Goal: Navigation & Orientation: Understand site structure

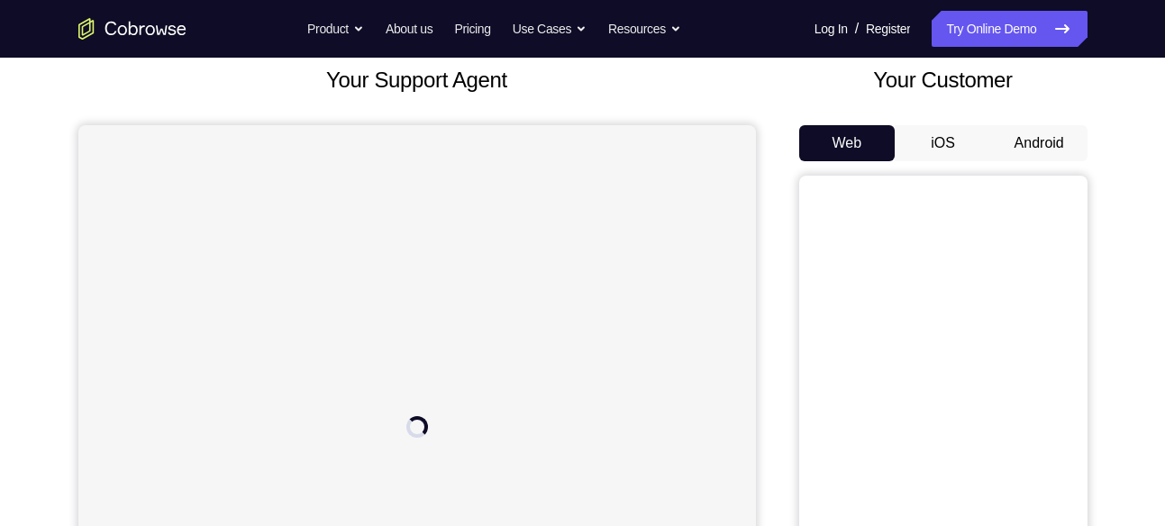
click at [1049, 139] on button "Android" at bounding box center [1039, 143] width 96 height 36
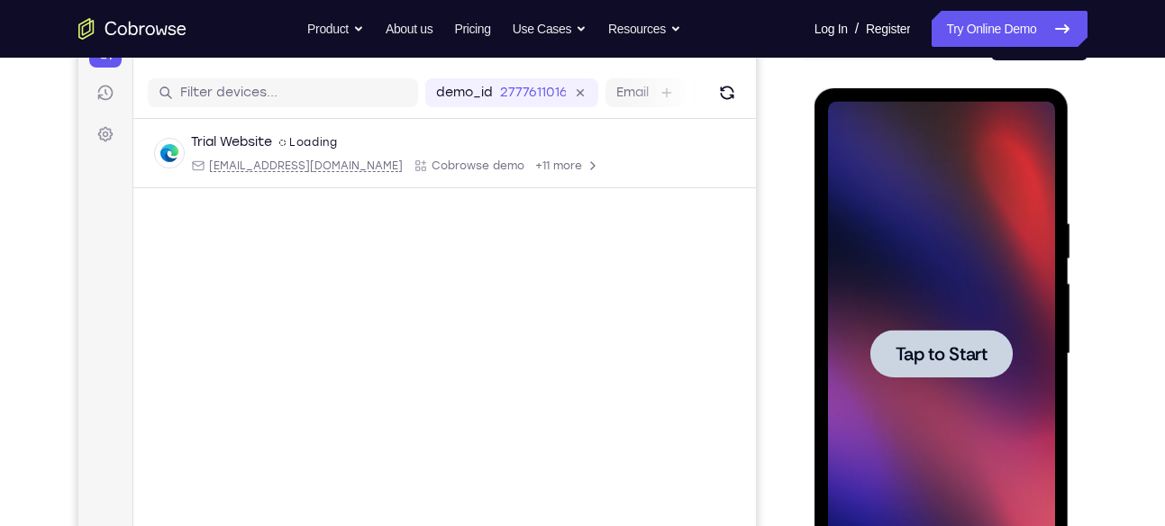
click at [976, 338] on div at bounding box center [942, 354] width 142 height 48
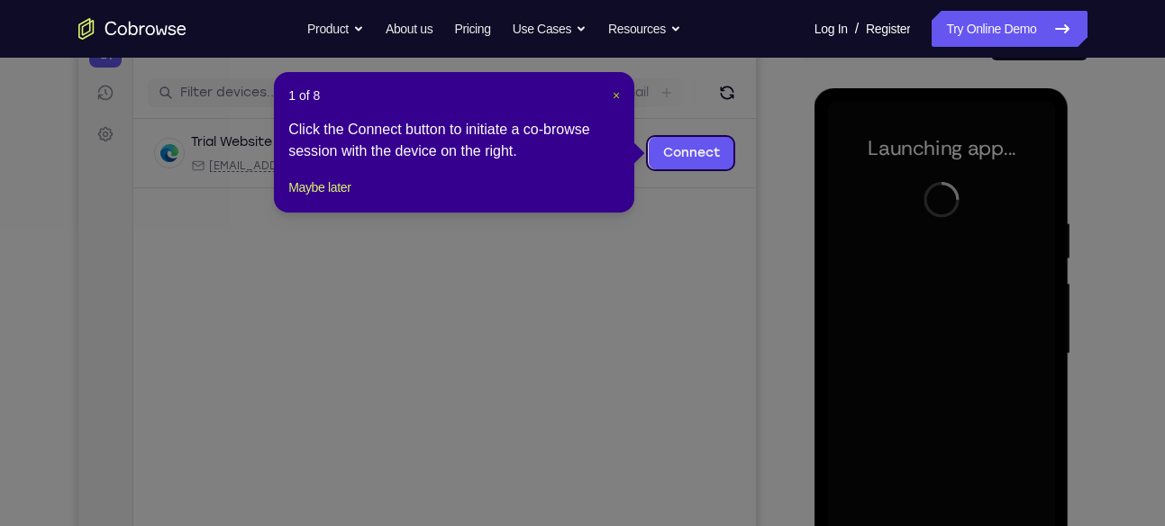
click at [615, 90] on span "×" at bounding box center [616, 95] width 7 height 14
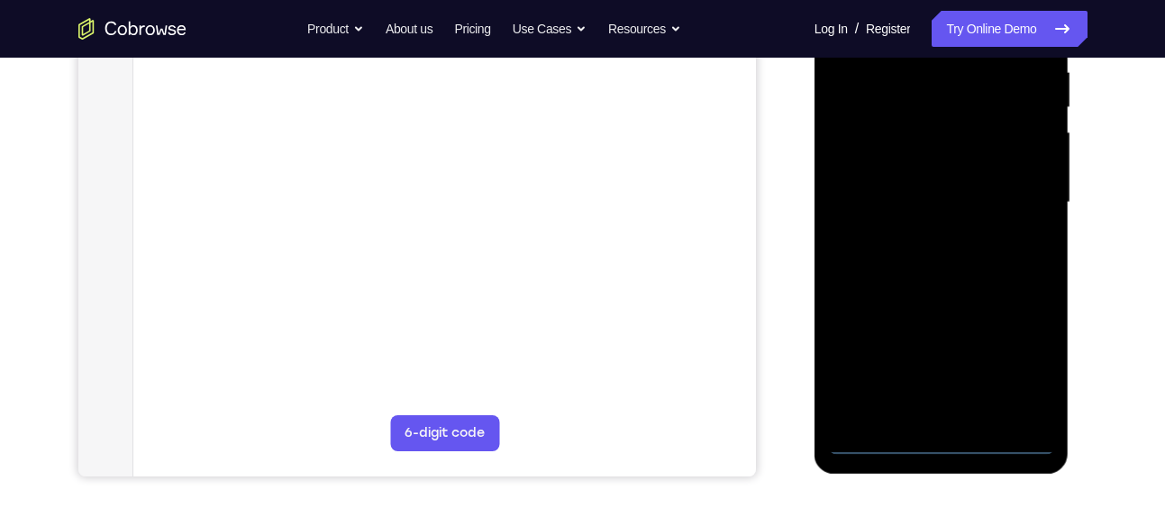
scroll to position [362, 0]
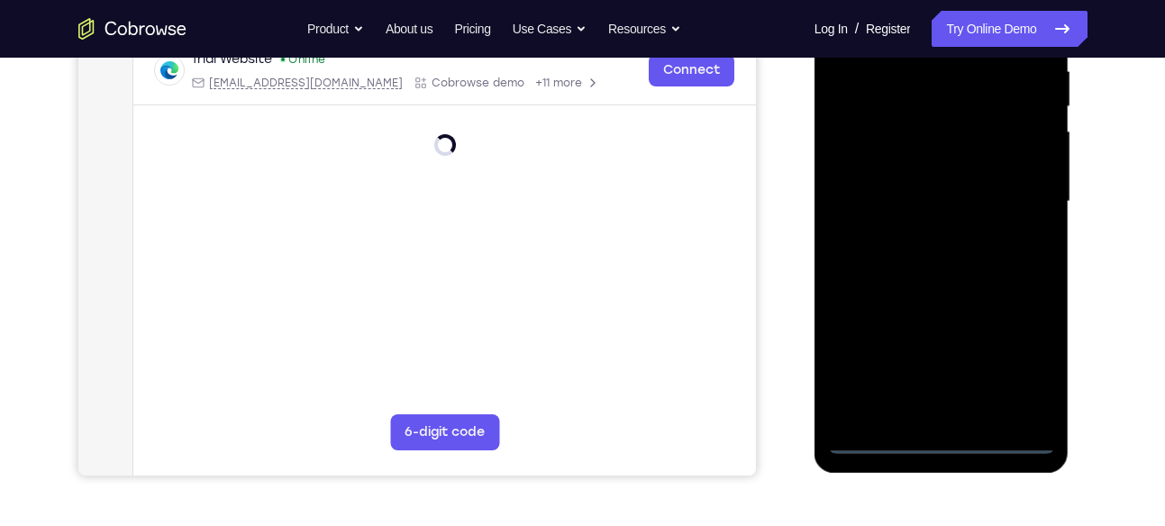
click at [940, 439] on div at bounding box center [941, 202] width 227 height 505
click at [1021, 355] on div at bounding box center [941, 202] width 227 height 505
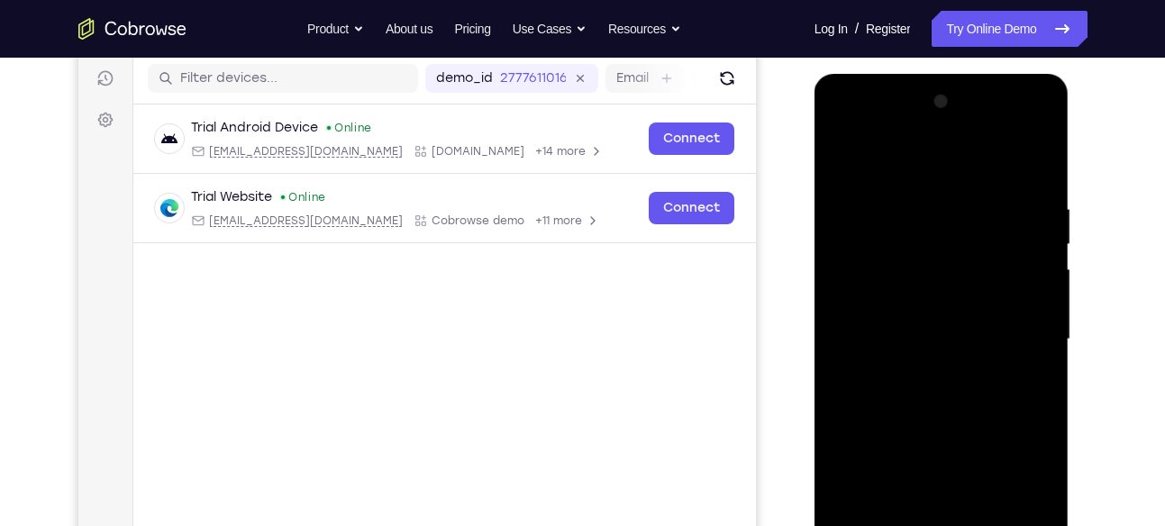
scroll to position [225, 0]
click at [911, 164] on div at bounding box center [941, 339] width 227 height 505
click at [1020, 324] on div at bounding box center [941, 339] width 227 height 505
click at [923, 370] on div at bounding box center [941, 339] width 227 height 505
click at [901, 319] on div at bounding box center [941, 339] width 227 height 505
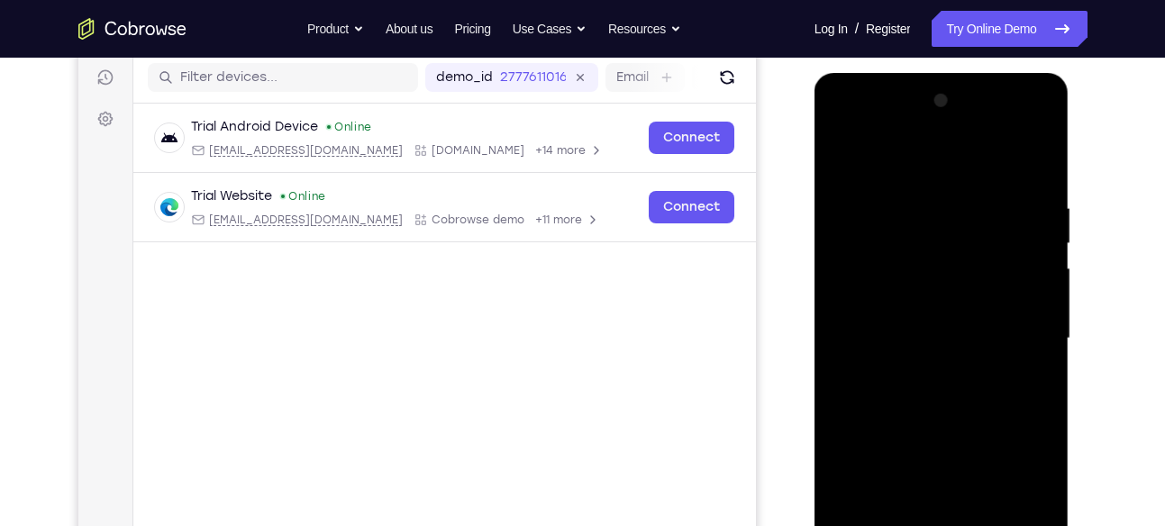
click at [925, 294] on div at bounding box center [941, 339] width 227 height 505
click at [921, 335] on div at bounding box center [941, 339] width 227 height 505
click at [917, 392] on div at bounding box center [941, 339] width 227 height 505
click at [932, 387] on div at bounding box center [941, 339] width 227 height 505
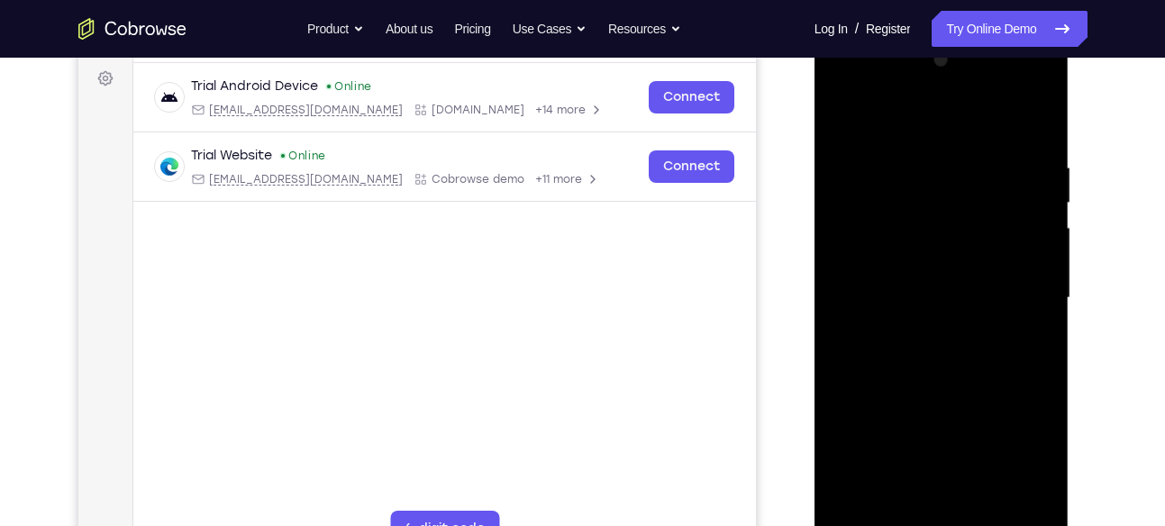
scroll to position [285, 0]
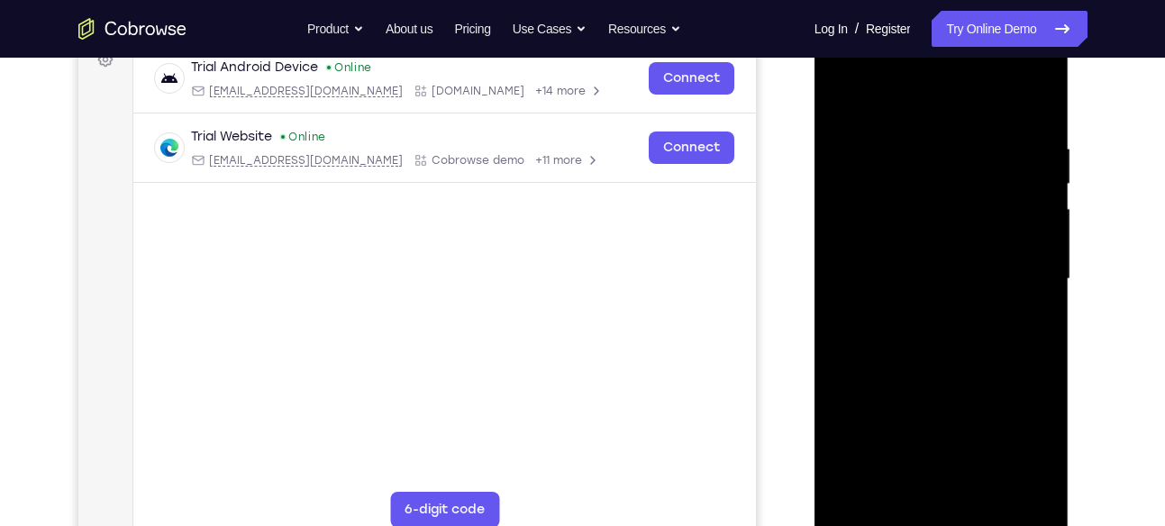
click at [942, 363] on div at bounding box center [941, 279] width 227 height 505
click at [1042, 90] on div at bounding box center [941, 279] width 227 height 505
click at [981, 490] on div at bounding box center [941, 279] width 227 height 505
click at [950, 377] on div at bounding box center [941, 279] width 227 height 505
click at [954, 275] on div at bounding box center [941, 279] width 227 height 505
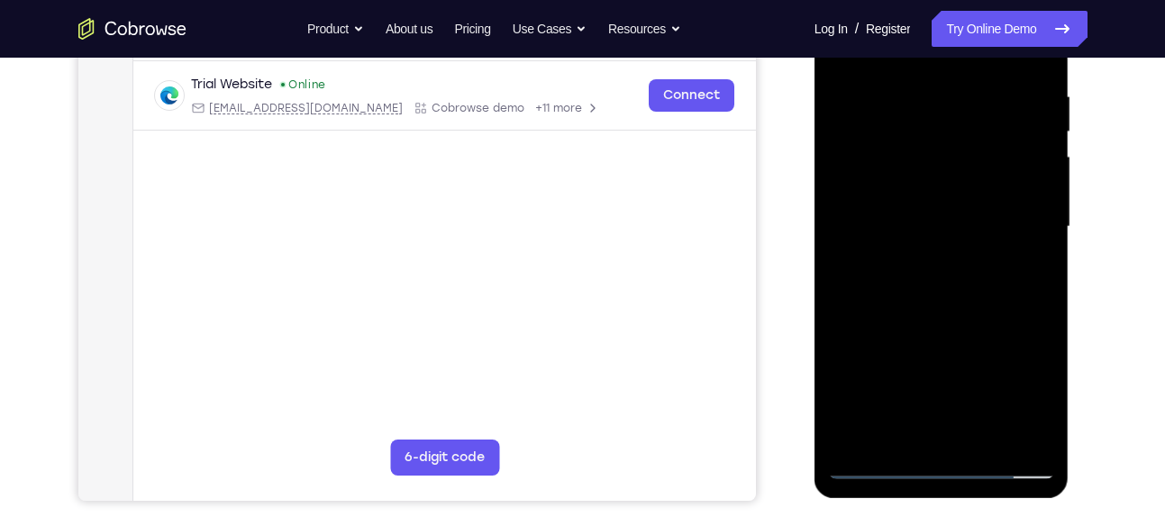
scroll to position [341, 0]
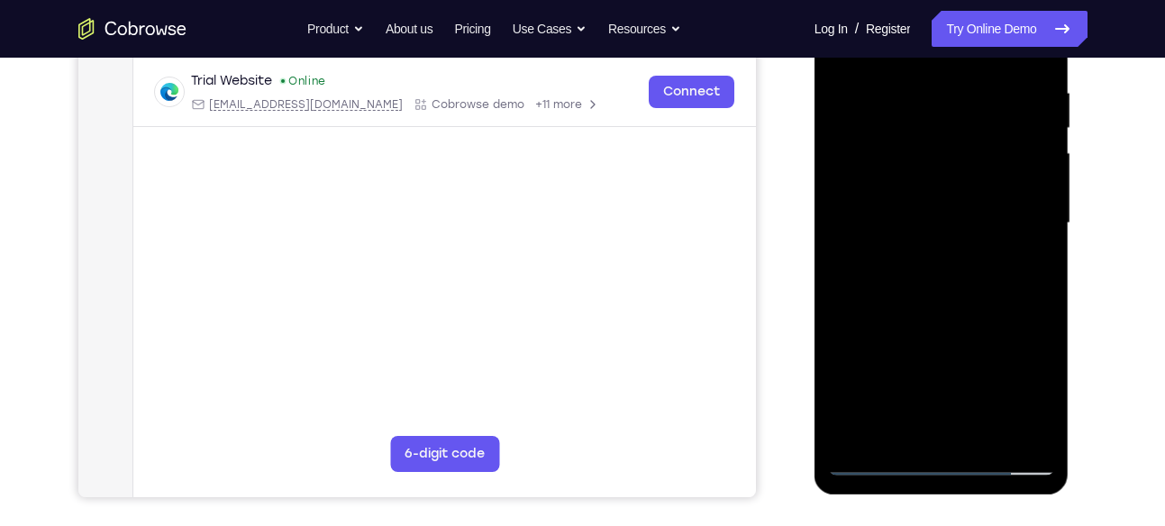
click at [914, 424] on div at bounding box center [941, 223] width 227 height 505
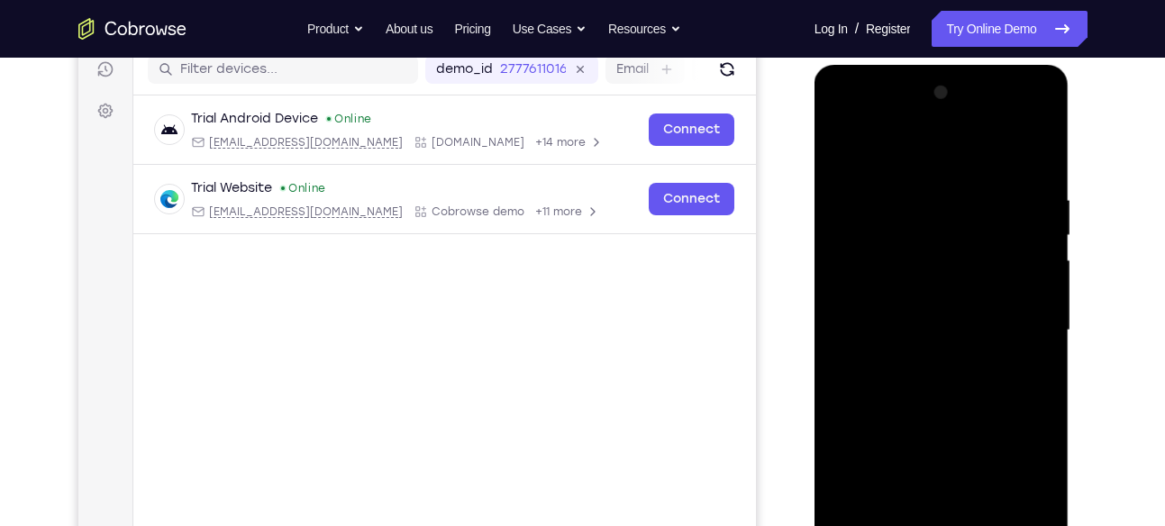
scroll to position [232, 0]
click at [845, 155] on div at bounding box center [941, 331] width 227 height 505
click at [844, 150] on div at bounding box center [941, 331] width 227 height 505
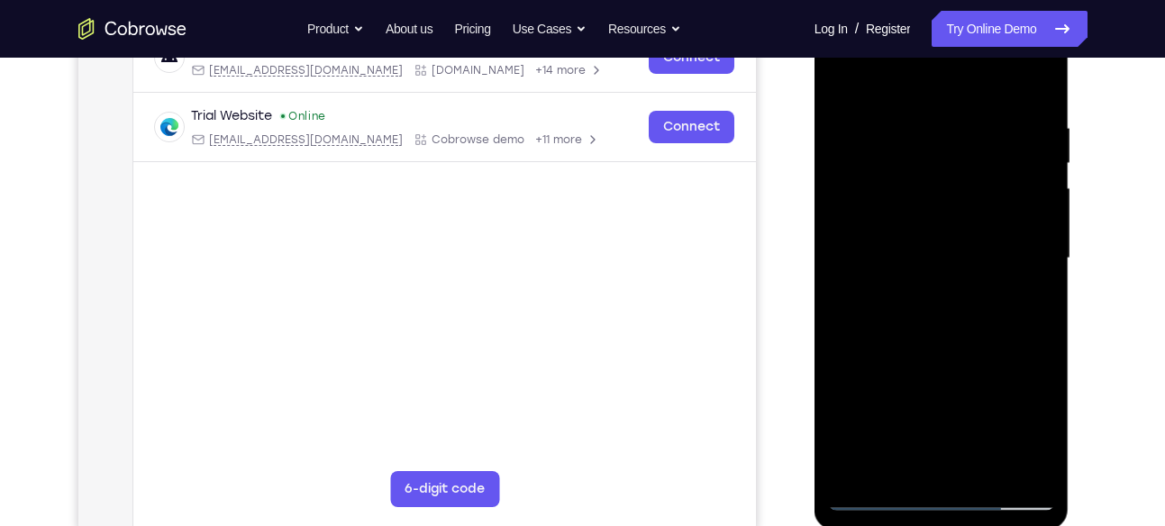
click at [900, 472] on div at bounding box center [941, 258] width 227 height 505
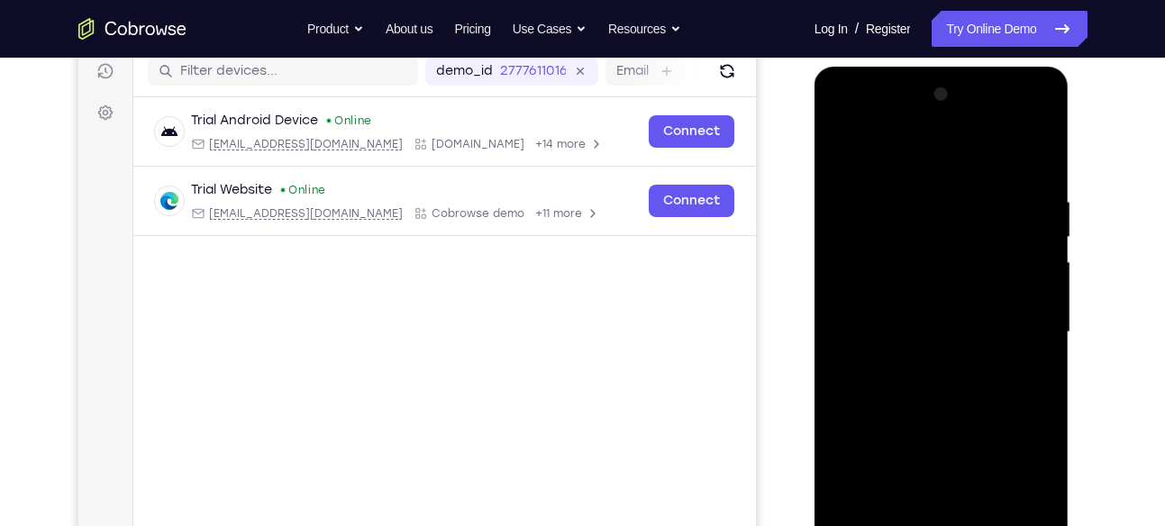
scroll to position [231, 0]
click at [889, 149] on div at bounding box center [941, 333] width 227 height 505
click at [897, 195] on div at bounding box center [941, 333] width 227 height 505
drag, startPoint x: 938, startPoint y: 306, endPoint x: 932, endPoint y: 180, distance: 126.3
click at [932, 180] on div at bounding box center [941, 333] width 227 height 505
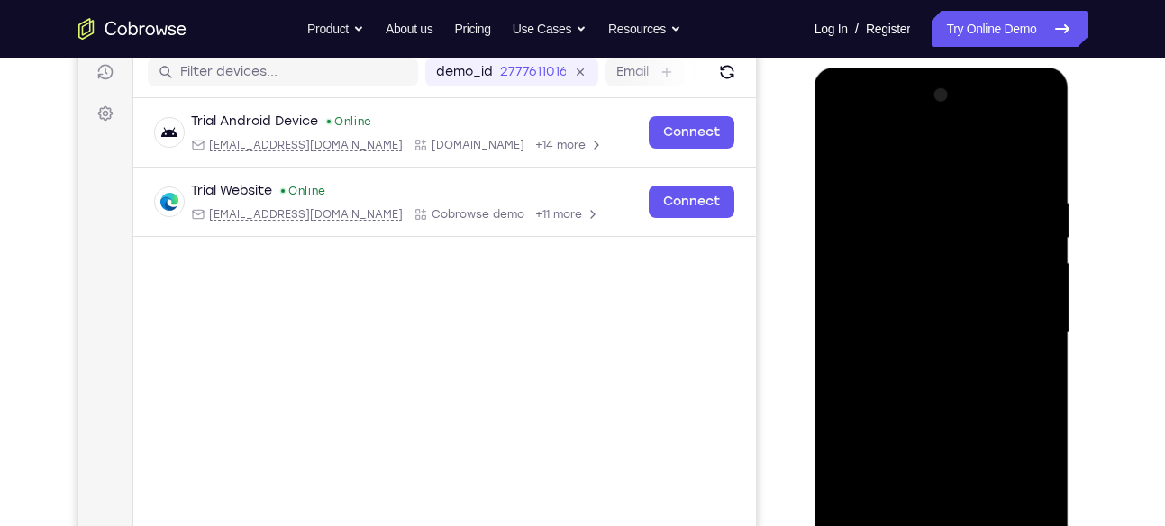
drag, startPoint x: 903, startPoint y: 362, endPoint x: 904, endPoint y: 245, distance: 117.2
click at [904, 245] on div at bounding box center [941, 333] width 227 height 505
click at [872, 373] on div at bounding box center [941, 333] width 227 height 505
click at [880, 430] on div at bounding box center [941, 333] width 227 height 505
drag, startPoint x: 962, startPoint y: 283, endPoint x: 960, endPoint y: 468, distance: 184.8
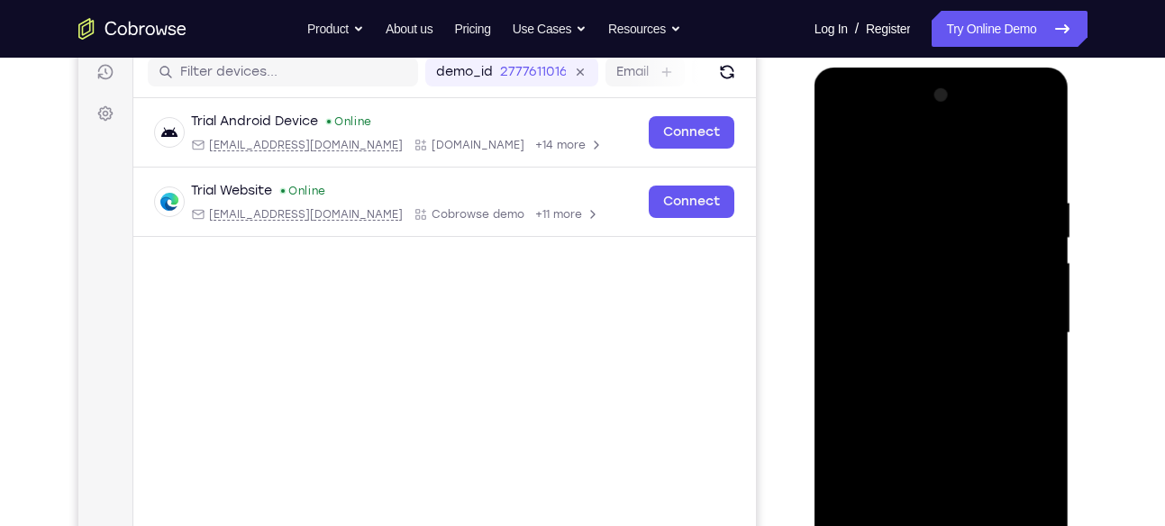
click at [960, 468] on div at bounding box center [941, 333] width 227 height 505
drag, startPoint x: 929, startPoint y: 394, endPoint x: 920, endPoint y: 196, distance: 197.6
click at [920, 196] on div at bounding box center [941, 333] width 227 height 505
drag, startPoint x: 916, startPoint y: 410, endPoint x: 916, endPoint y: 210, distance: 200.1
click at [916, 210] on div at bounding box center [941, 333] width 227 height 505
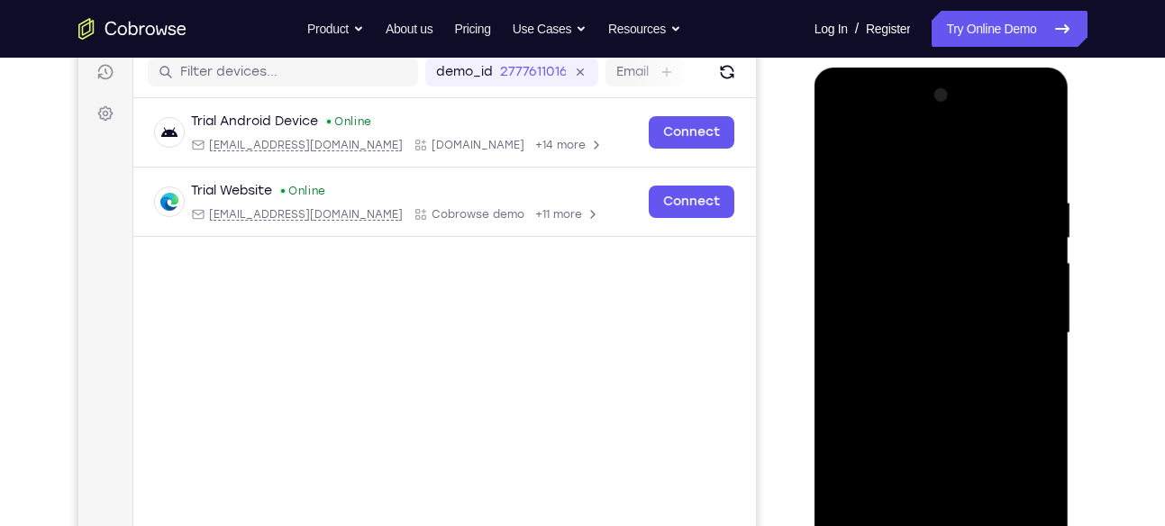
drag, startPoint x: 898, startPoint y: 431, endPoint x: 907, endPoint y: 225, distance: 205.7
click at [907, 225] on div at bounding box center [941, 333] width 227 height 505
drag, startPoint x: 910, startPoint y: 406, endPoint x: 908, endPoint y: 279, distance: 127.1
click at [908, 279] on div at bounding box center [941, 333] width 227 height 505
drag, startPoint x: 941, startPoint y: 383, endPoint x: 931, endPoint y: 269, distance: 114.9
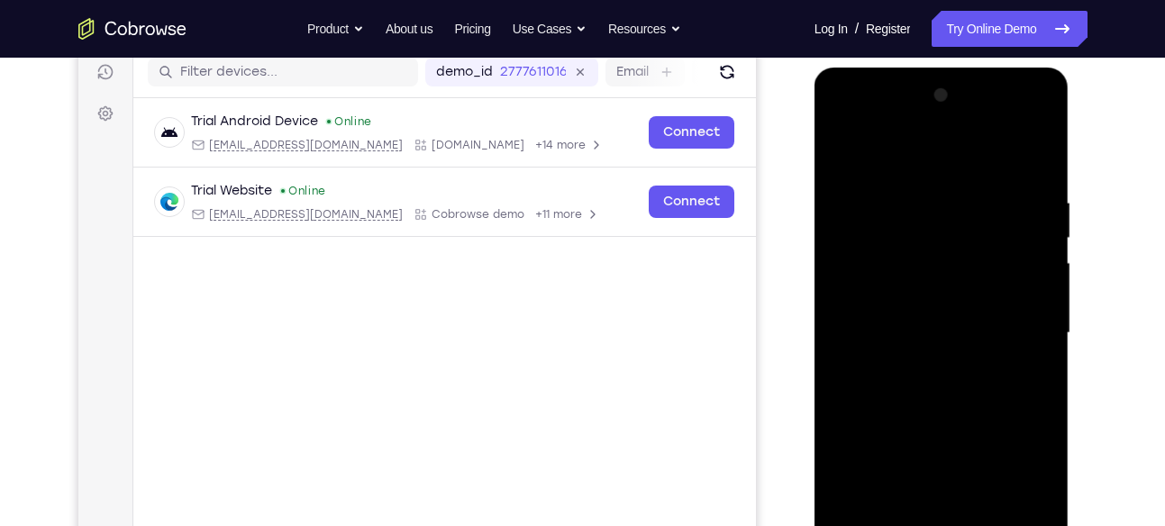
click at [931, 269] on div at bounding box center [941, 333] width 227 height 505
drag, startPoint x: 949, startPoint y: 357, endPoint x: 949, endPoint y: 296, distance: 61.3
click at [949, 296] on div at bounding box center [941, 333] width 227 height 505
drag, startPoint x: 962, startPoint y: 346, endPoint x: 948, endPoint y: 231, distance: 116.2
click at [948, 231] on div at bounding box center [941, 333] width 227 height 505
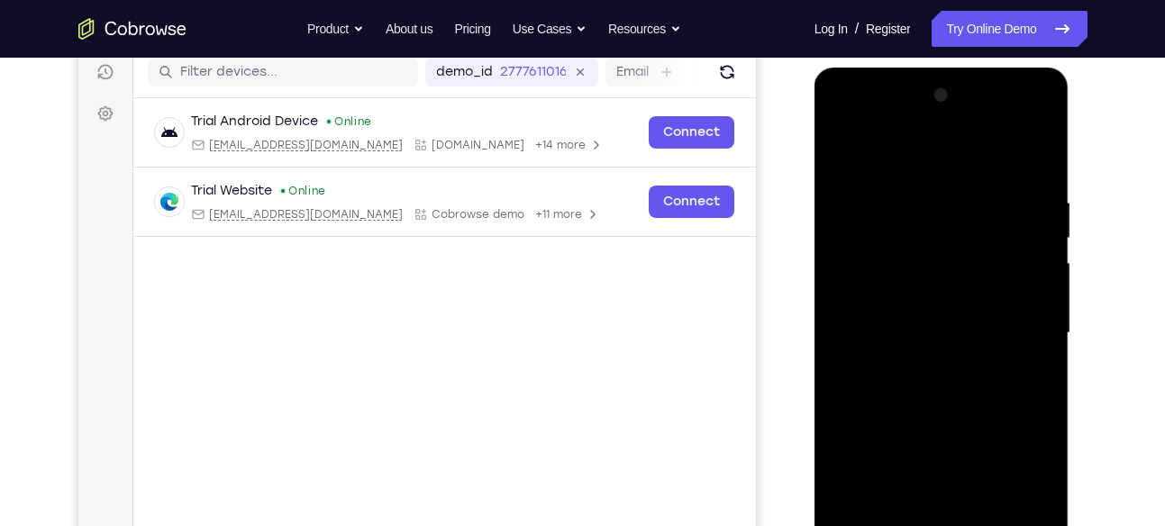
drag, startPoint x: 946, startPoint y: 357, endPoint x: 940, endPoint y: 232, distance: 125.4
click at [940, 232] on div at bounding box center [941, 333] width 227 height 505
drag, startPoint x: 947, startPoint y: 342, endPoint x: 945, endPoint y: 210, distance: 131.6
click at [945, 210] on div at bounding box center [941, 333] width 227 height 505
drag, startPoint x: 948, startPoint y: 347, endPoint x: 951, endPoint y: 222, distance: 125.3
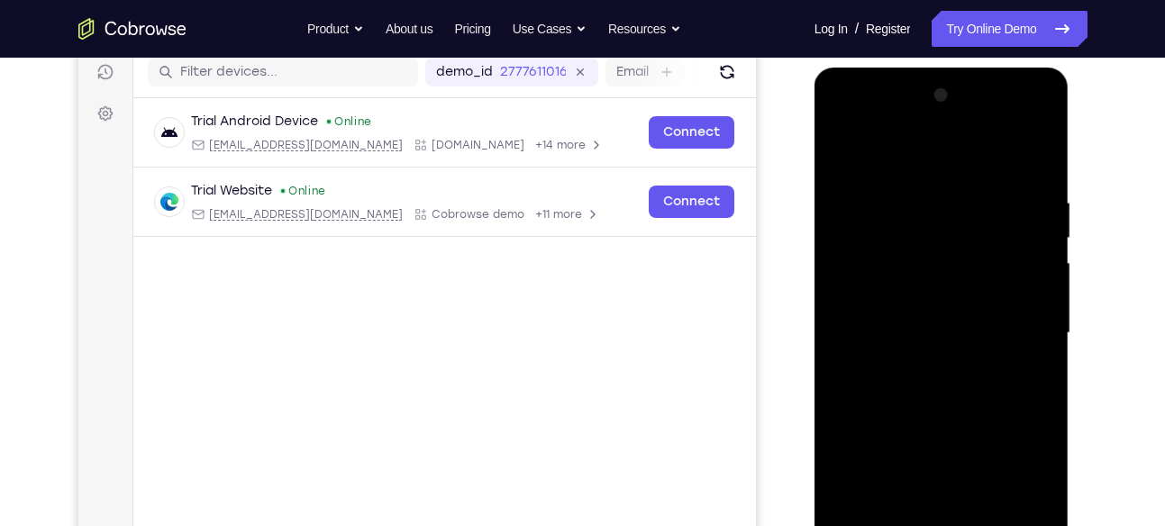
click at [951, 222] on div at bounding box center [941, 333] width 227 height 505
drag, startPoint x: 944, startPoint y: 358, endPoint x: 954, endPoint y: 198, distance: 159.8
click at [954, 198] on div at bounding box center [941, 333] width 227 height 505
click at [845, 148] on div at bounding box center [941, 333] width 227 height 505
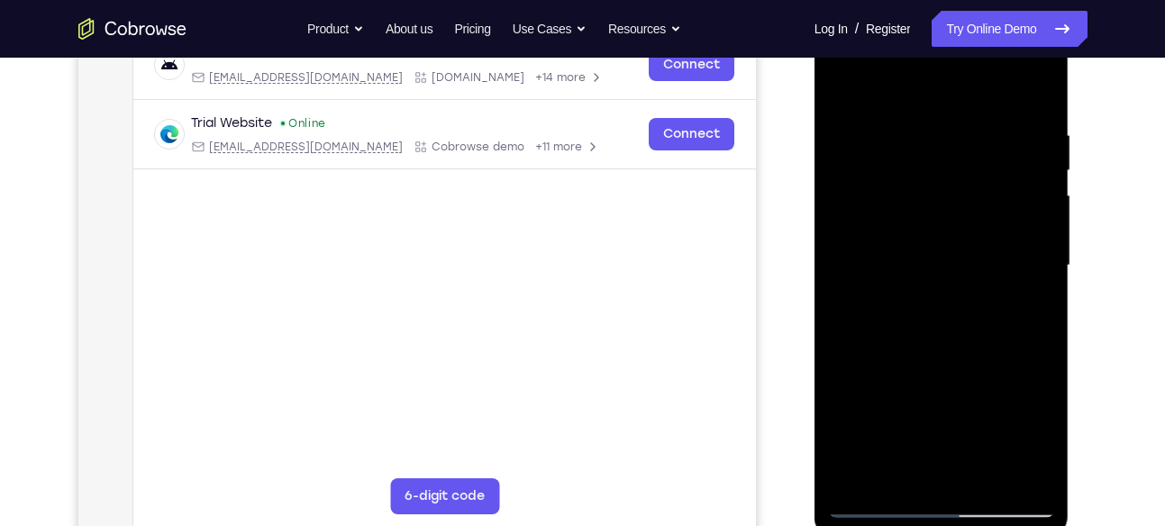
scroll to position [299, 0]
click at [861, 476] on div at bounding box center [941, 265] width 227 height 505
click at [918, 128] on div at bounding box center [941, 265] width 227 height 505
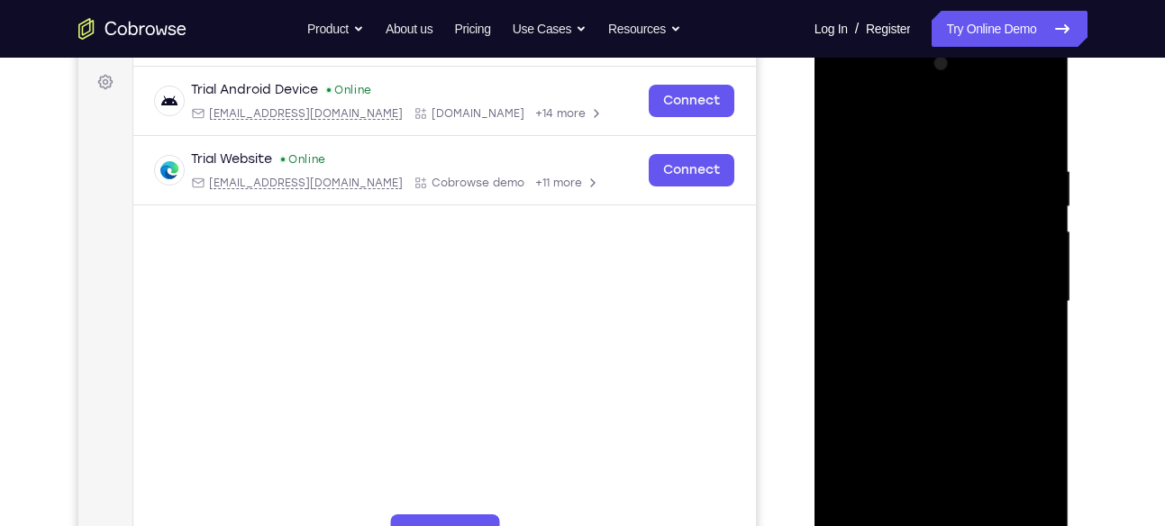
scroll to position [261, 0]
click at [1016, 216] on div at bounding box center [941, 302] width 227 height 505
click at [845, 217] on div at bounding box center [941, 302] width 227 height 505
click at [910, 505] on div at bounding box center [941, 302] width 227 height 505
click at [995, 290] on div at bounding box center [941, 302] width 227 height 505
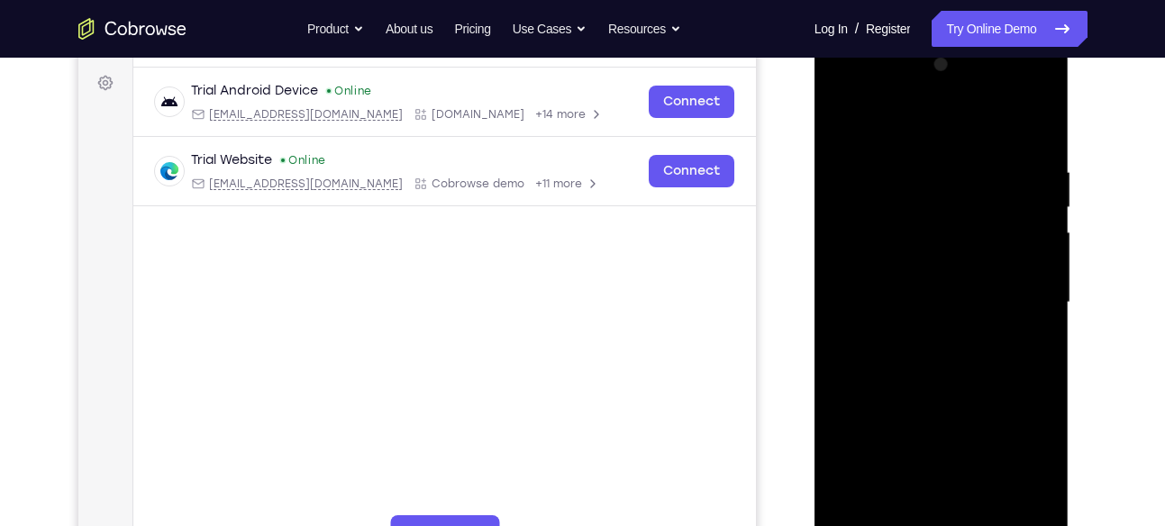
click at [979, 506] on div at bounding box center [941, 302] width 227 height 505
click at [1032, 505] on div at bounding box center [941, 302] width 227 height 505
click at [1030, 503] on div at bounding box center [941, 302] width 227 height 505
click at [1026, 121] on div at bounding box center [941, 302] width 227 height 505
click at [1026, 224] on div at bounding box center [941, 302] width 227 height 505
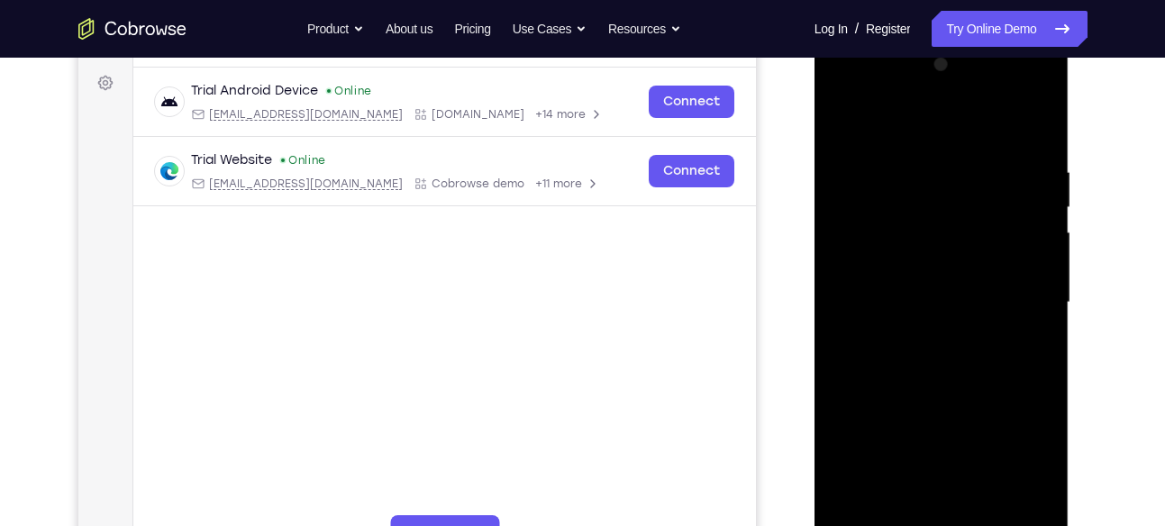
click at [1026, 224] on div at bounding box center [941, 302] width 227 height 505
click at [1026, 203] on div at bounding box center [941, 302] width 227 height 505
click at [1034, 202] on div at bounding box center [941, 302] width 227 height 505
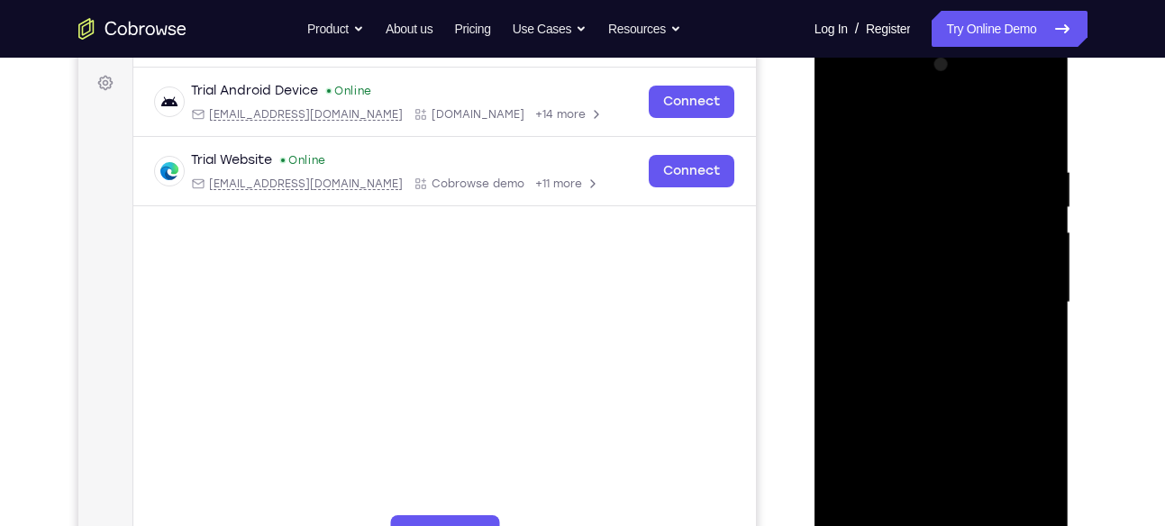
click at [1034, 202] on div at bounding box center [941, 302] width 227 height 505
click at [1019, 180] on div at bounding box center [941, 302] width 227 height 505
click at [1018, 218] on div at bounding box center [941, 302] width 227 height 505
click at [998, 158] on div at bounding box center [941, 302] width 227 height 505
click at [1022, 163] on div at bounding box center [941, 302] width 227 height 505
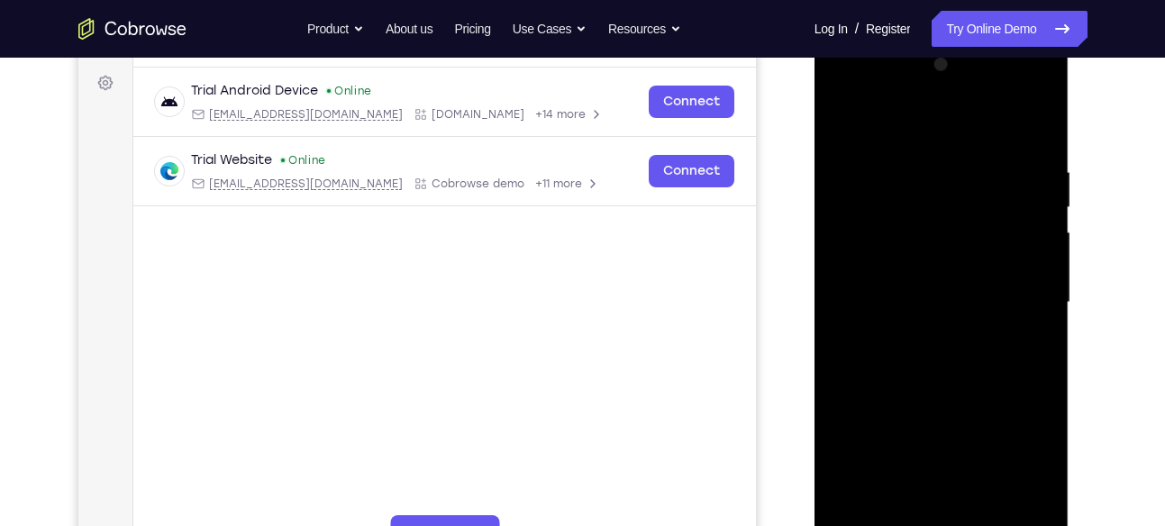
click at [1033, 129] on div at bounding box center [941, 302] width 227 height 505
drag, startPoint x: 962, startPoint y: 212, endPoint x: 954, endPoint y: 391, distance: 179.5
click at [954, 391] on div at bounding box center [941, 302] width 227 height 505
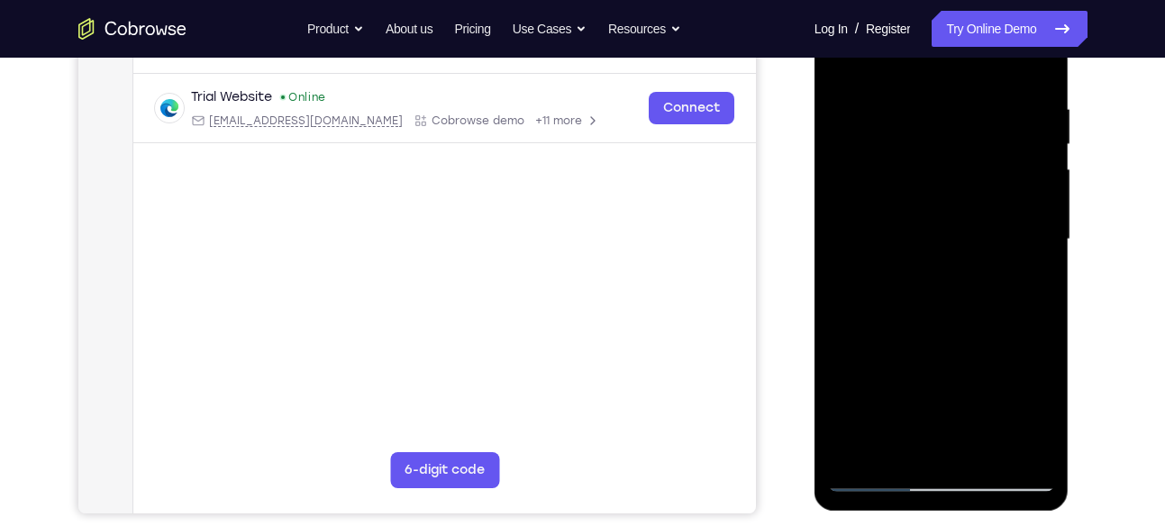
scroll to position [274, 0]
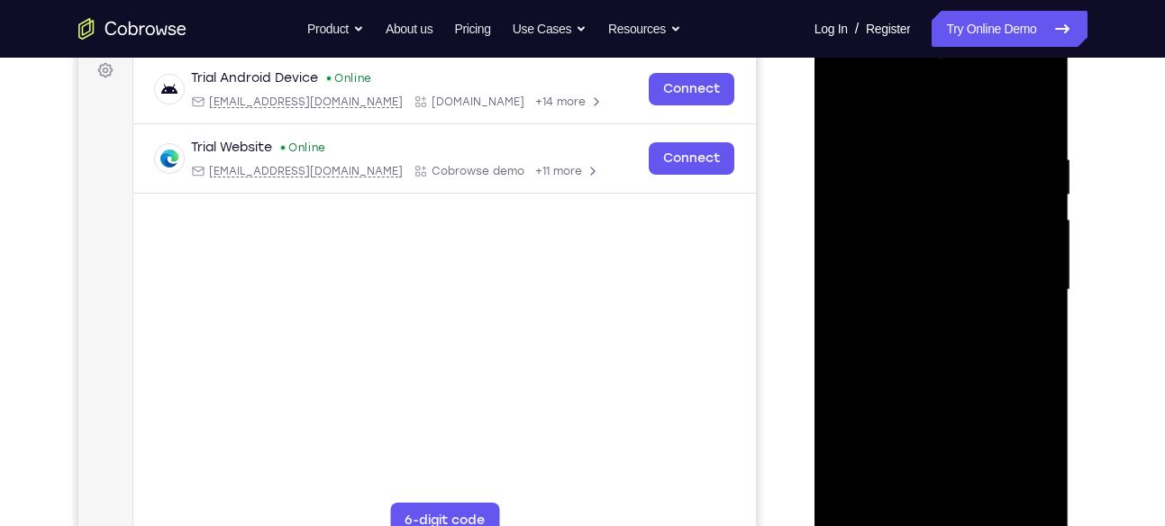
click at [1038, 108] on div at bounding box center [941, 290] width 227 height 505
click at [969, 141] on div at bounding box center [941, 290] width 227 height 505
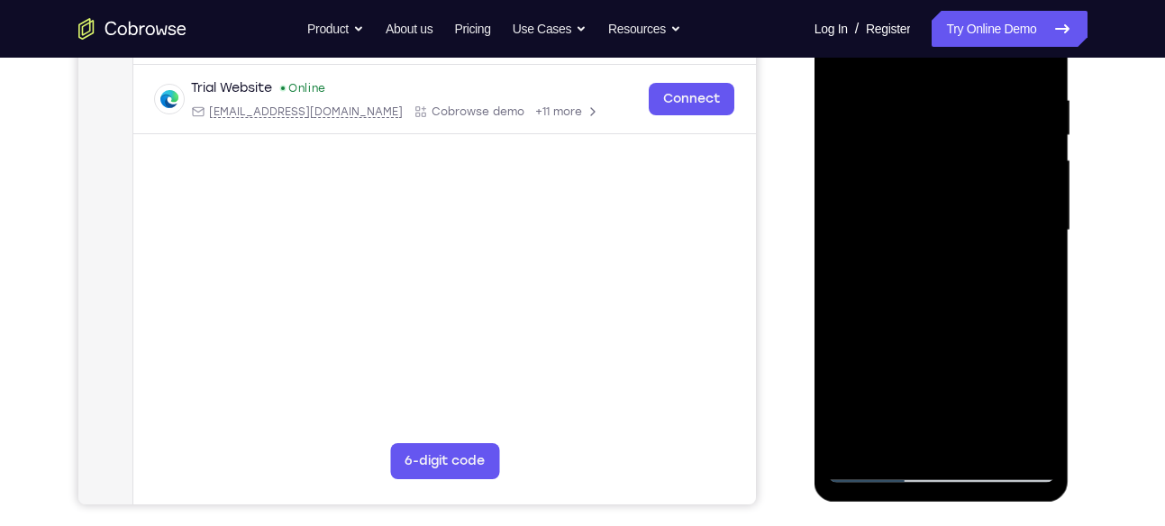
scroll to position [334, 0]
click at [861, 441] on div at bounding box center [941, 229] width 227 height 505
click at [905, 442] on div at bounding box center [941, 229] width 227 height 505
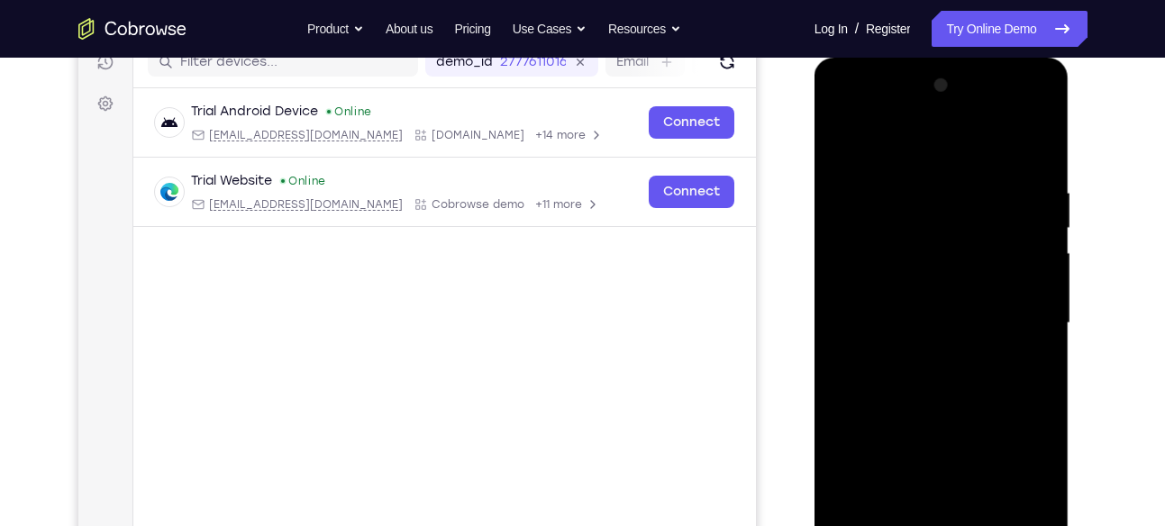
scroll to position [238, 0]
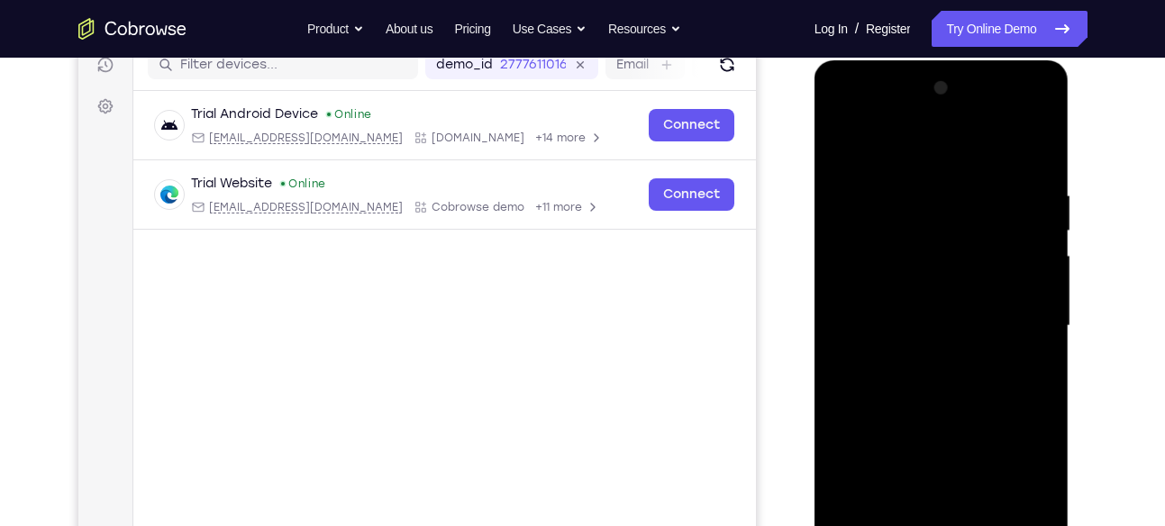
click at [944, 149] on div at bounding box center [941, 326] width 227 height 505
click at [1037, 230] on div at bounding box center [941, 326] width 227 height 505
click at [1029, 141] on div at bounding box center [941, 326] width 227 height 505
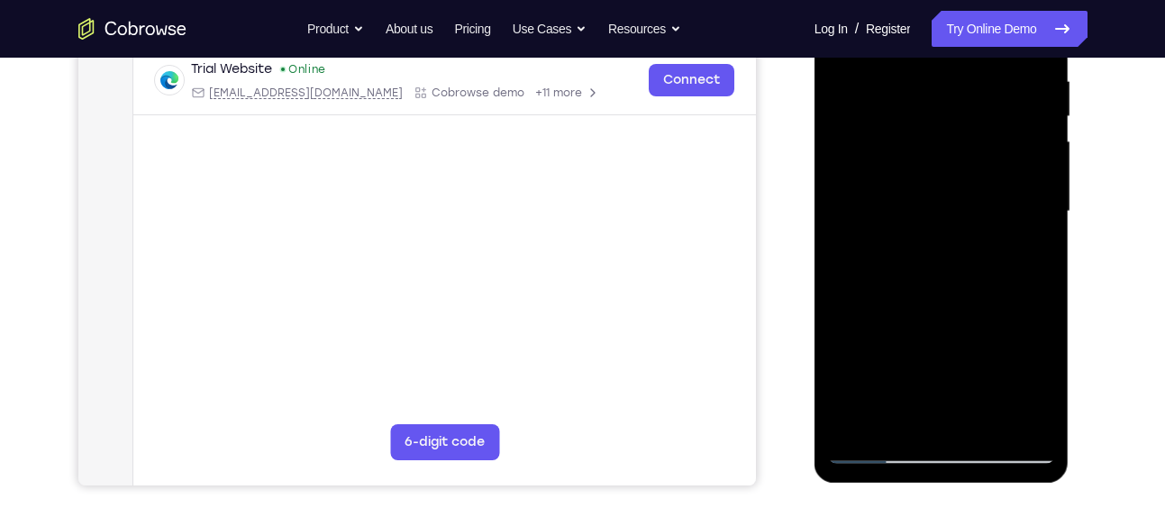
scroll to position [353, 0]
click at [858, 416] on div at bounding box center [941, 211] width 227 height 505
click at [857, 423] on div at bounding box center [941, 211] width 227 height 505
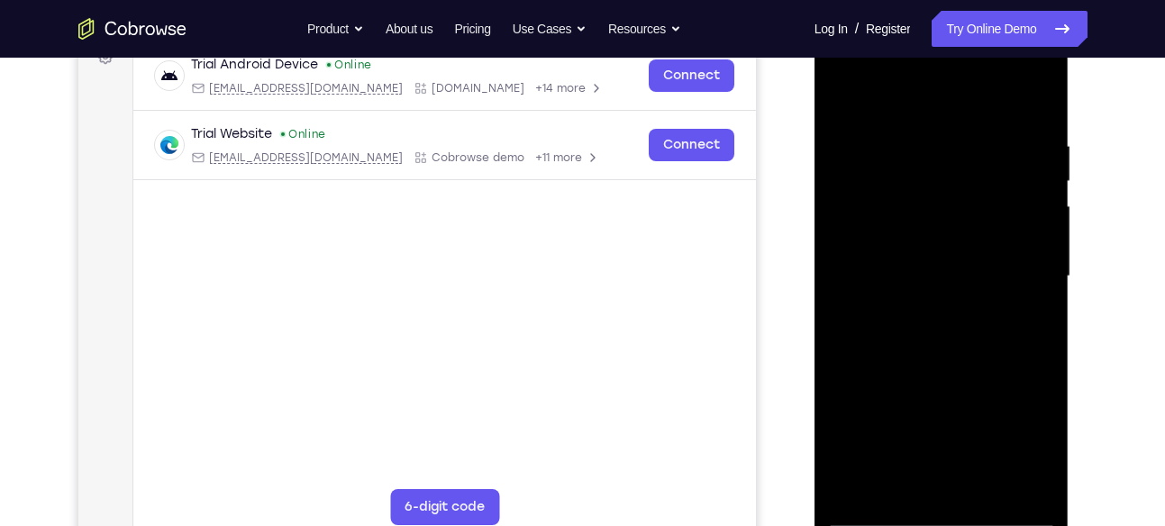
scroll to position [283, 0]
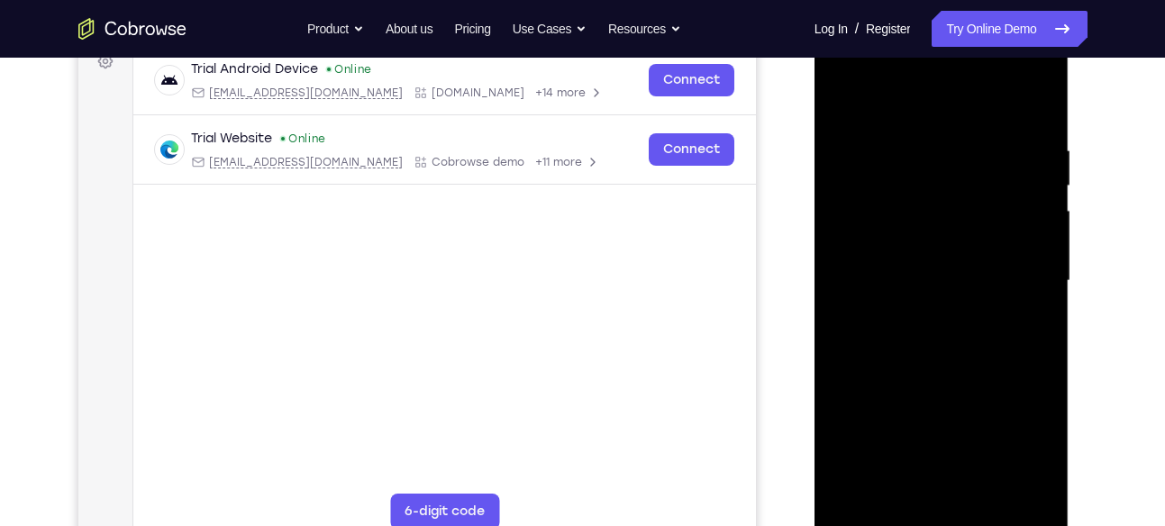
drag, startPoint x: 953, startPoint y: 185, endPoint x: 941, endPoint y: 414, distance: 229.2
click at [941, 414] on div at bounding box center [941, 281] width 227 height 505
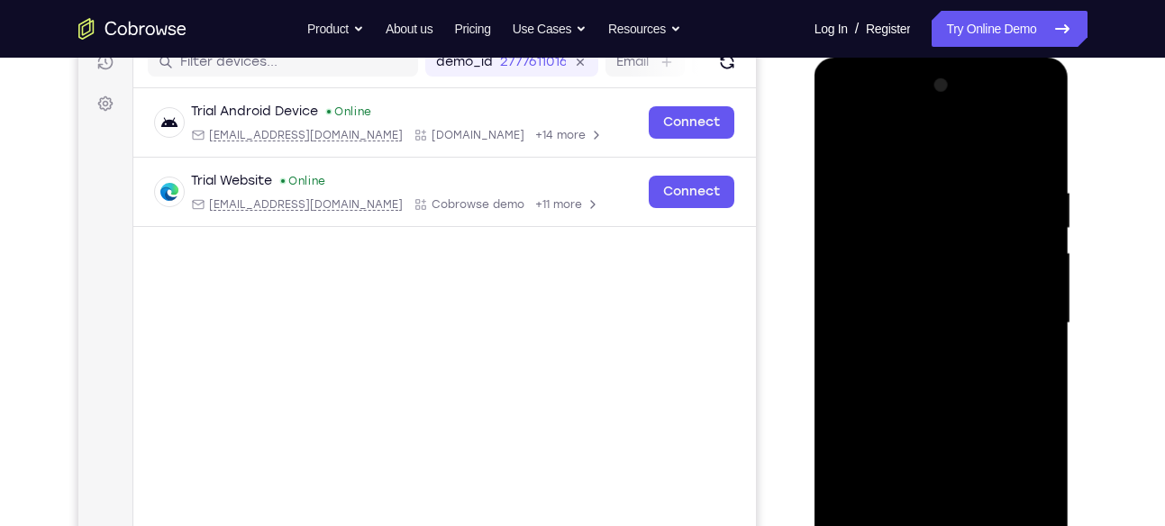
scroll to position [245, 0]
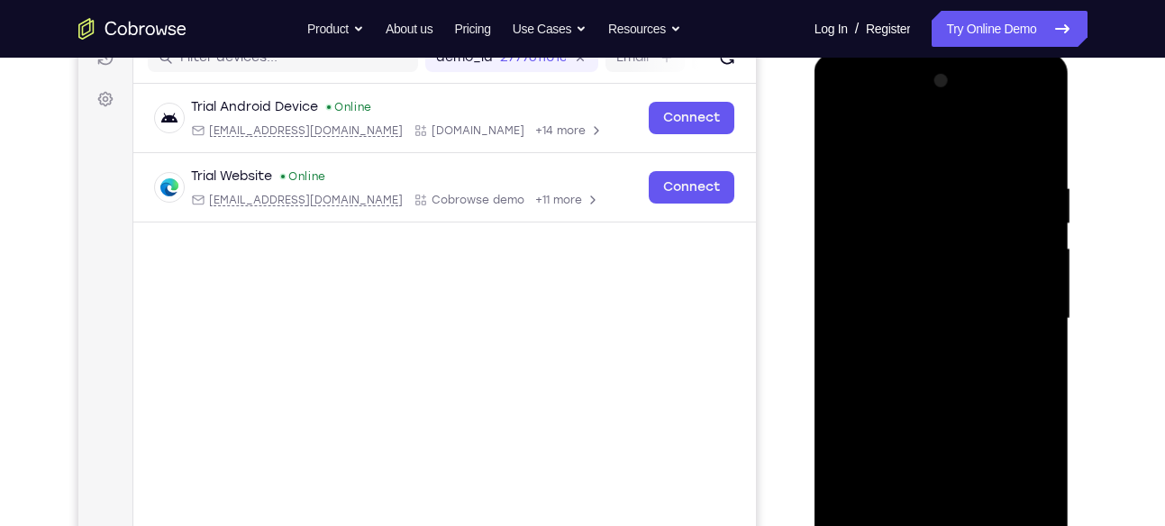
click at [918, 162] on div at bounding box center [941, 319] width 227 height 505
click at [1005, 254] on div at bounding box center [941, 319] width 227 height 505
click at [1027, 224] on div at bounding box center [941, 319] width 227 height 505
click at [1039, 141] on div at bounding box center [941, 319] width 227 height 505
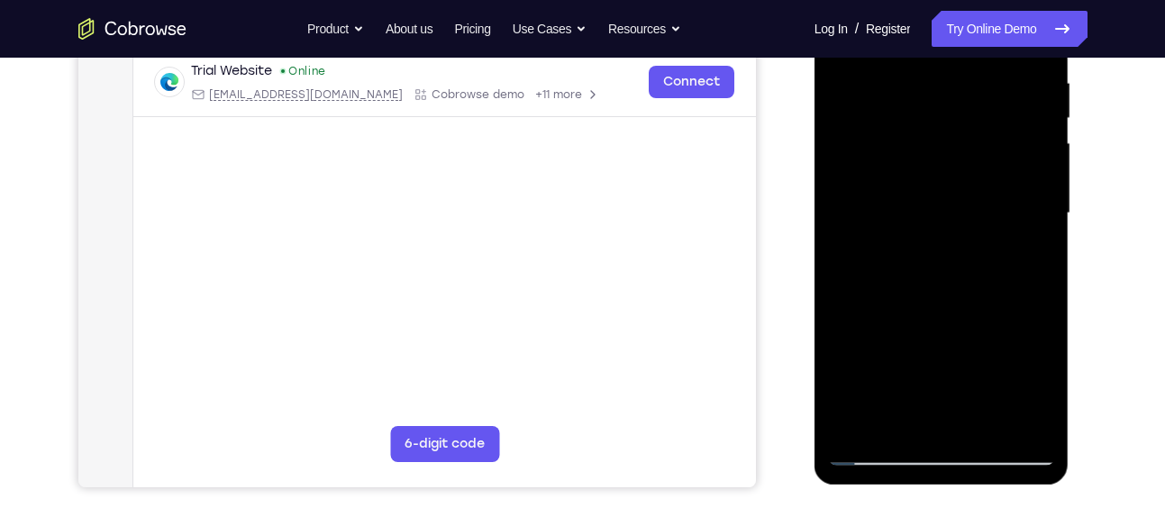
scroll to position [351, 0]
click at [860, 425] on div at bounding box center [941, 212] width 227 height 505
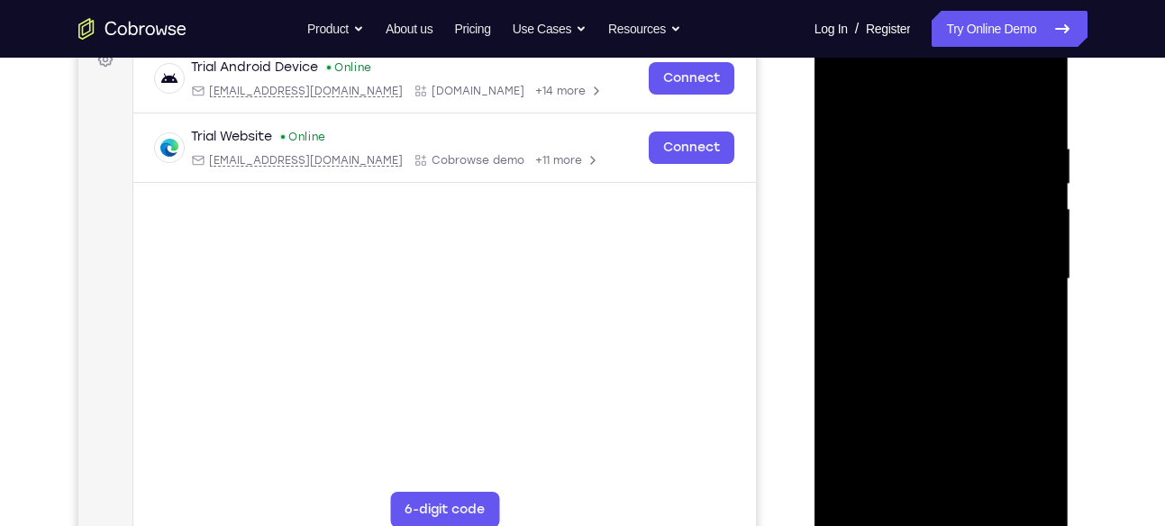
scroll to position [283, 0]
drag, startPoint x: 958, startPoint y: 189, endPoint x: 951, endPoint y: 436, distance: 247.0
click at [951, 436] on div at bounding box center [941, 281] width 227 height 505
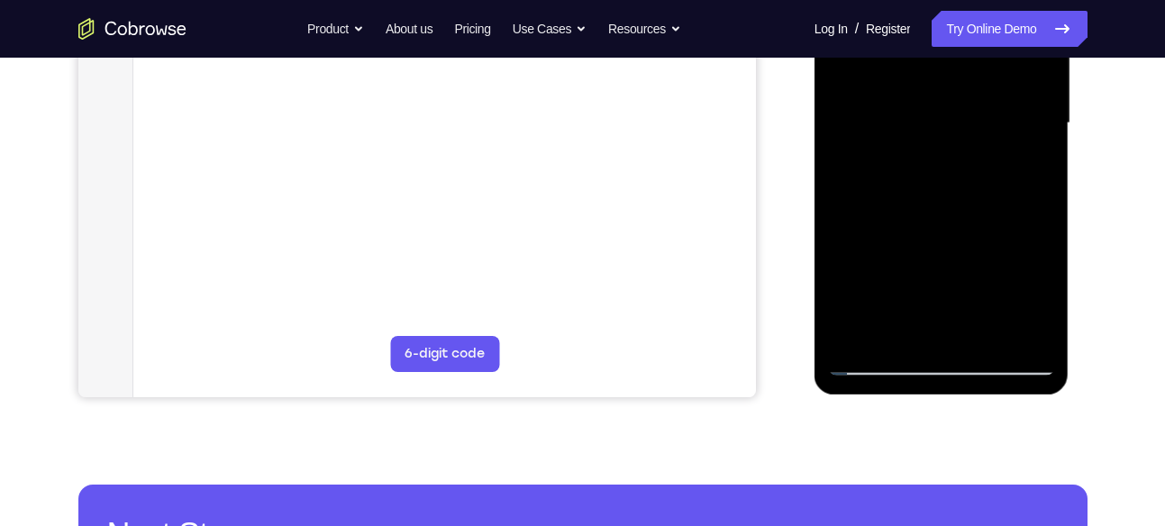
scroll to position [442, 0]
